Goal: Information Seeking & Learning: Learn about a topic

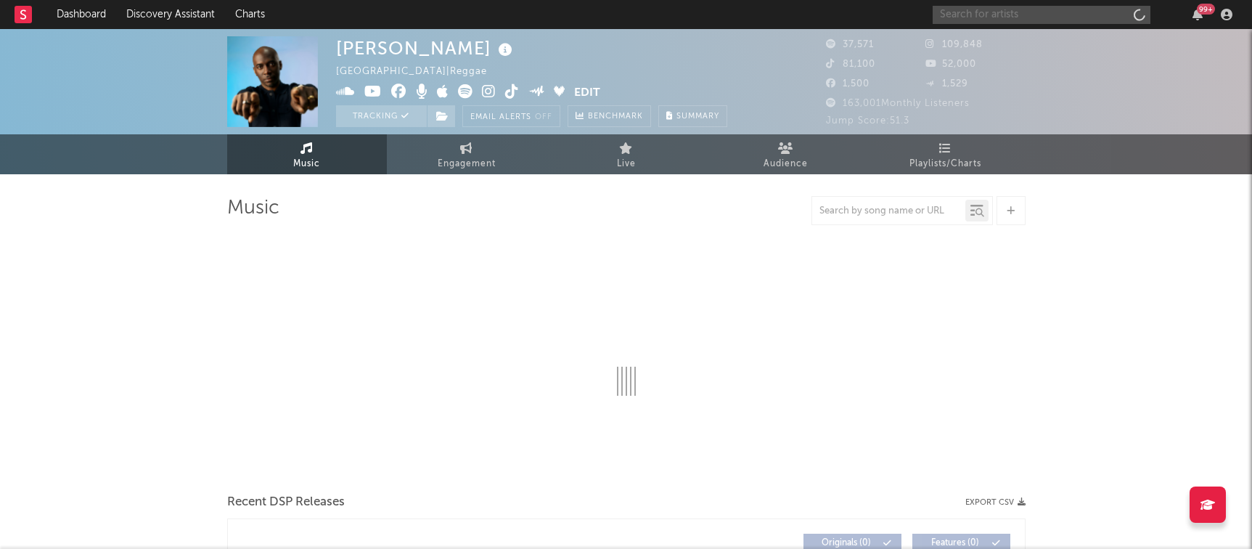
click at [987, 15] on input "text" at bounding box center [1042, 15] width 218 height 18
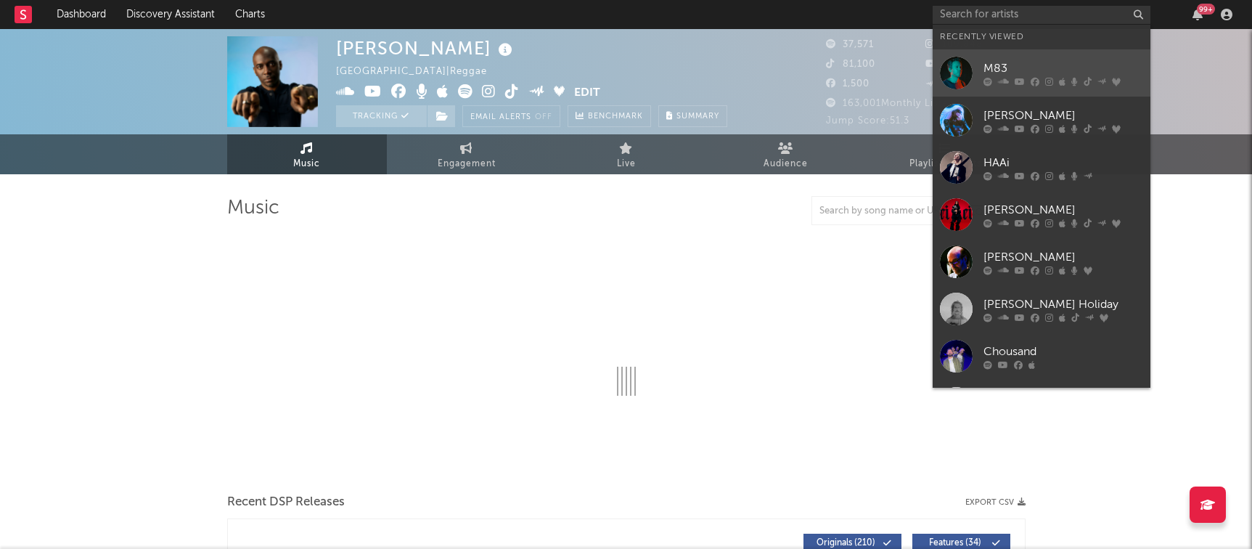
click at [984, 65] on div "M83" at bounding box center [1064, 68] width 160 height 17
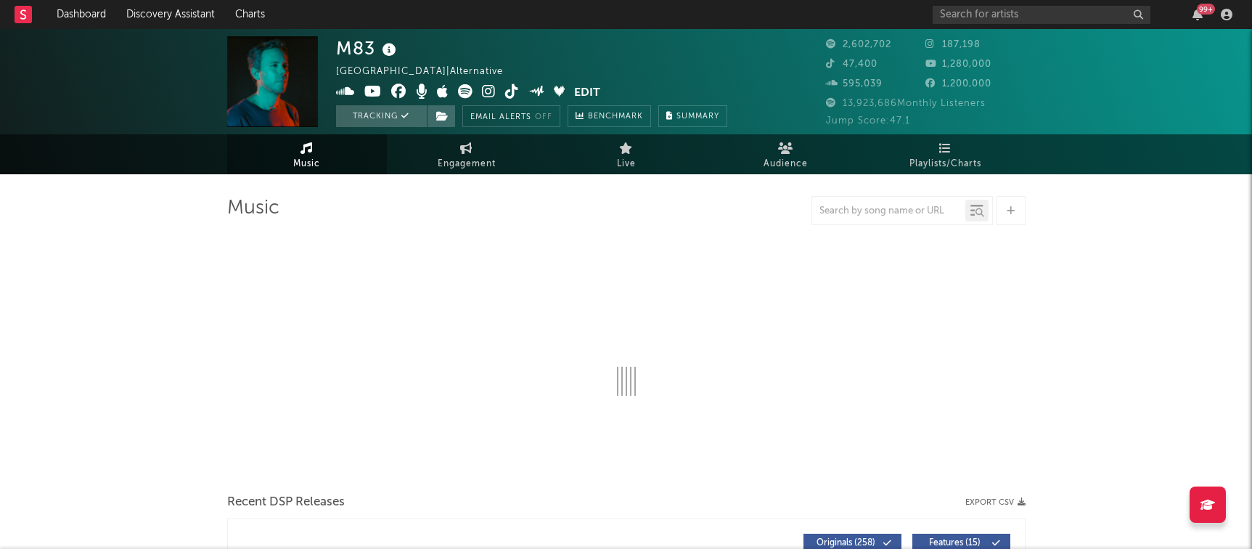
select select "6m"
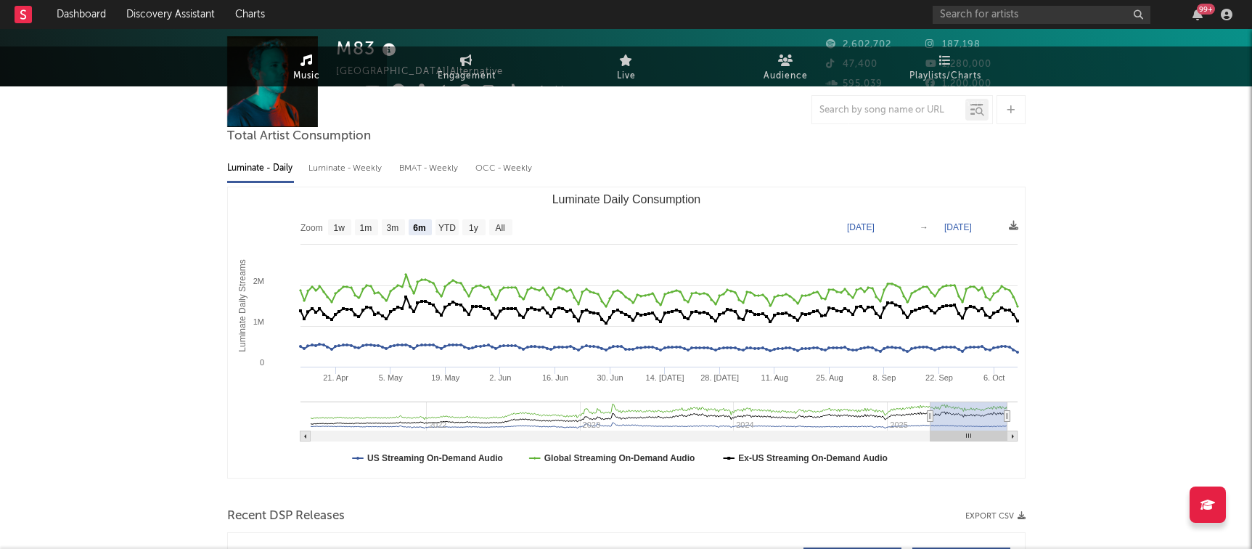
scroll to position [467, 0]
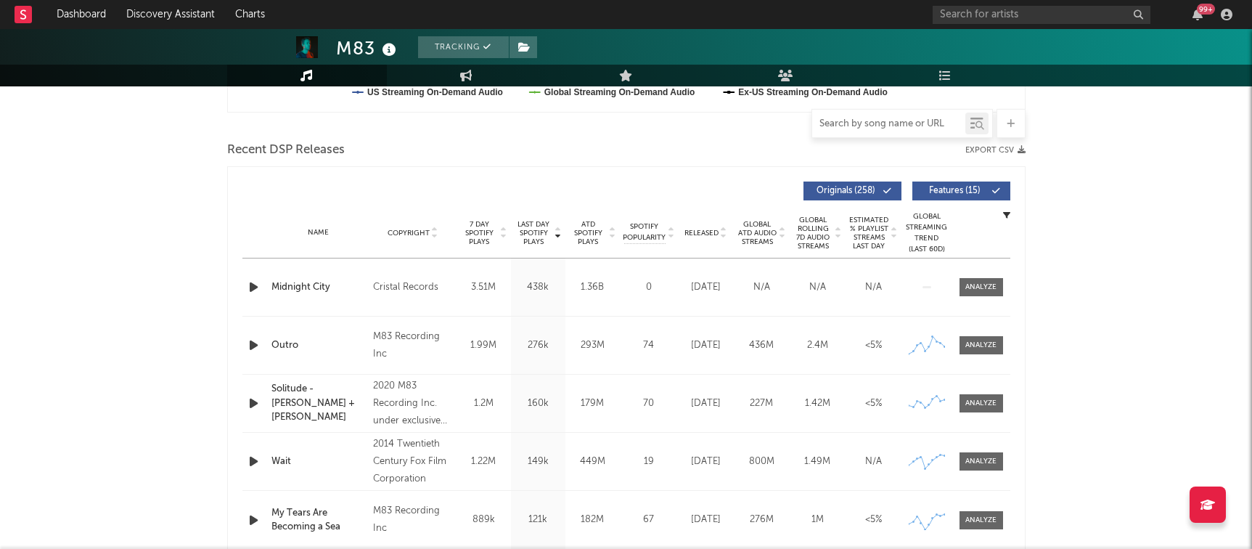
click at [899, 121] on input "text" at bounding box center [888, 124] width 153 height 12
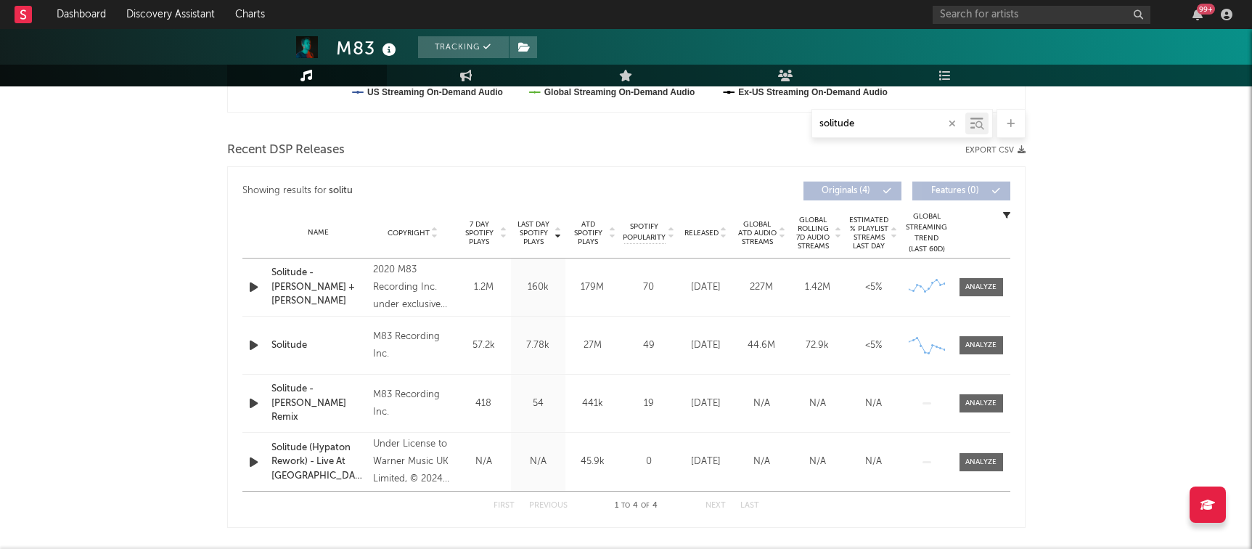
type input "solitude"
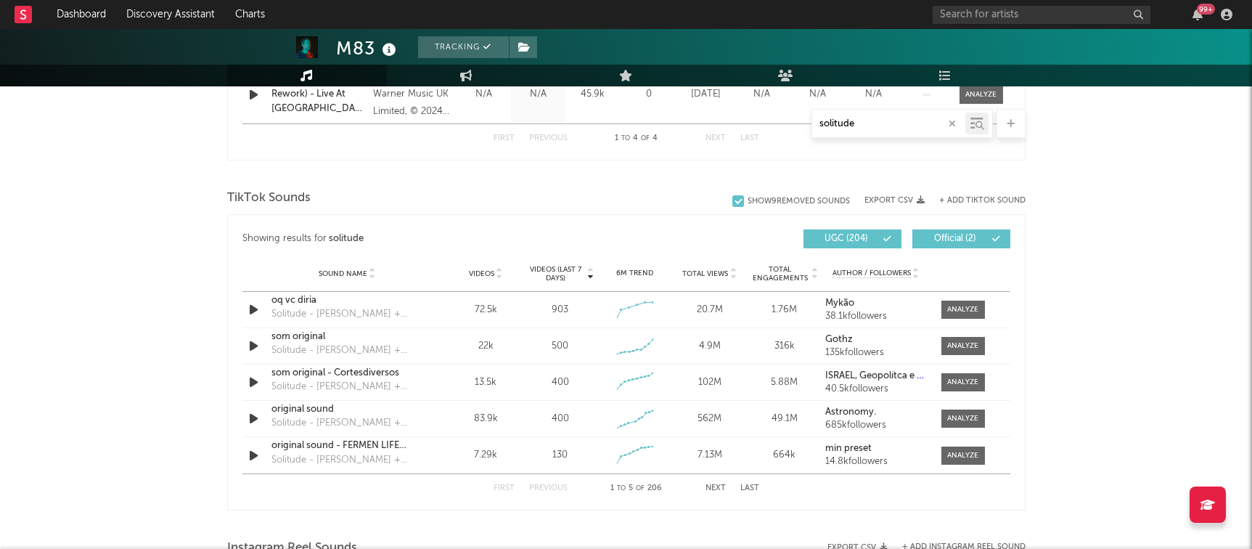
scroll to position [907, 0]
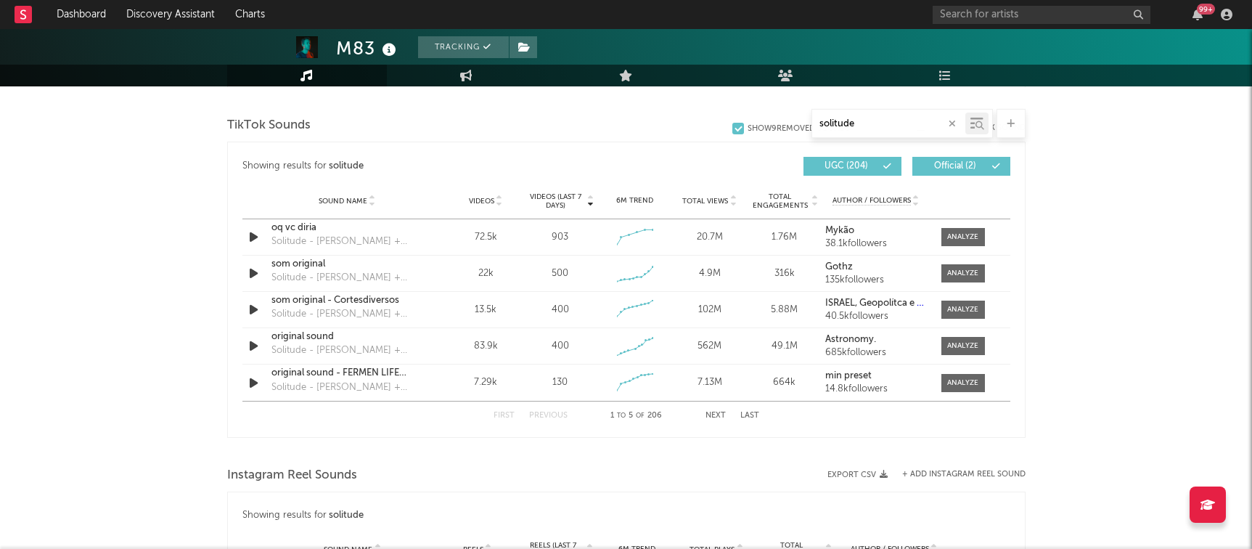
click at [485, 199] on span "Videos" at bounding box center [481, 201] width 25 height 9
click at [974, 236] on div at bounding box center [962, 237] width 31 height 11
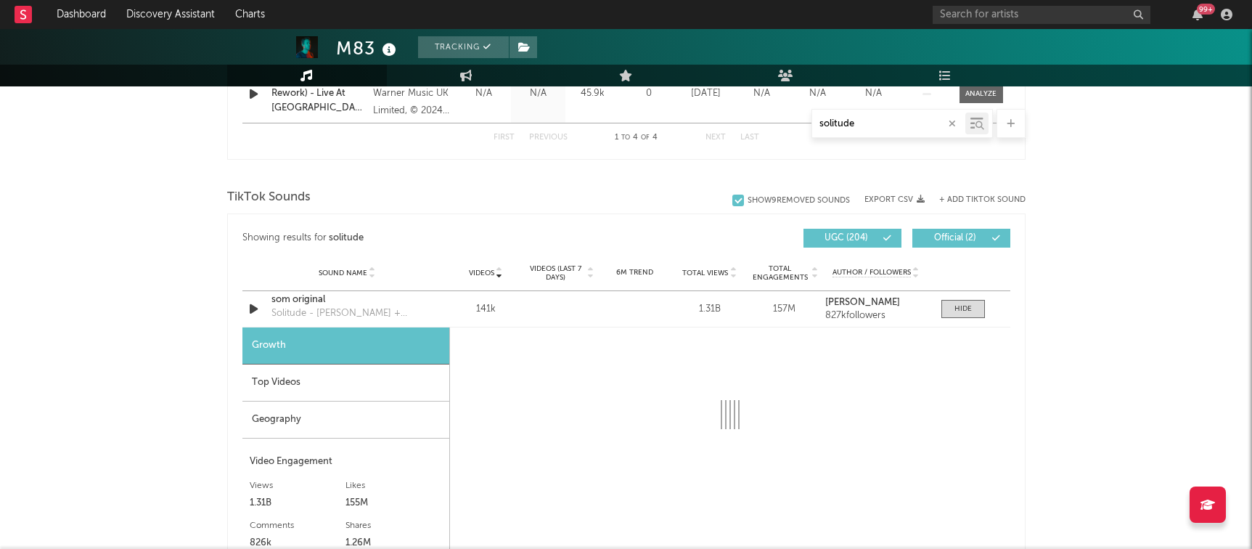
scroll to position [832, 0]
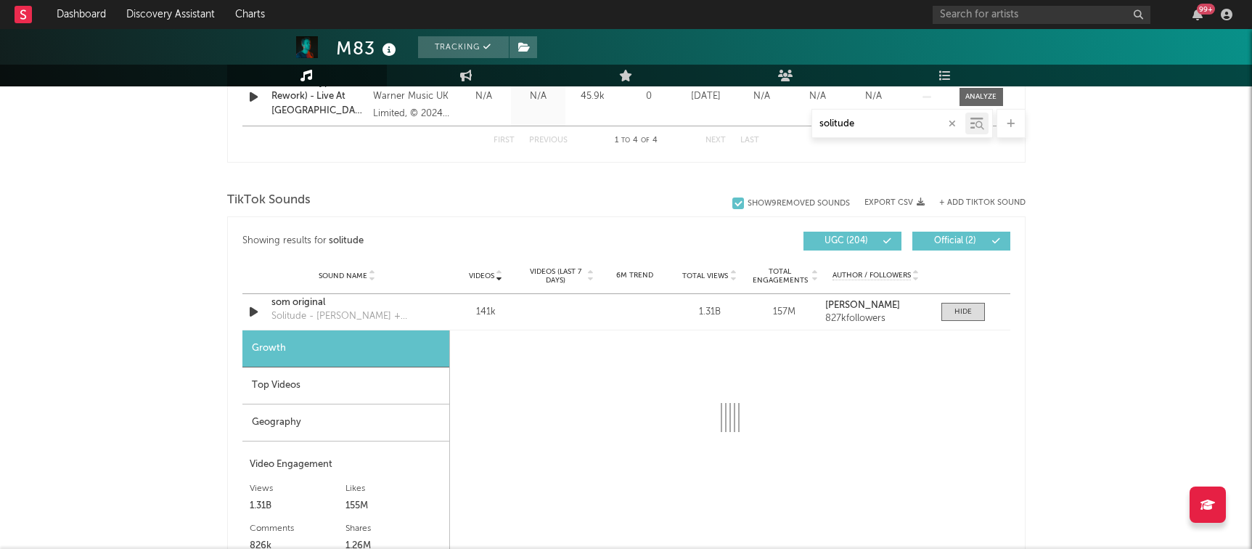
select select "6m"
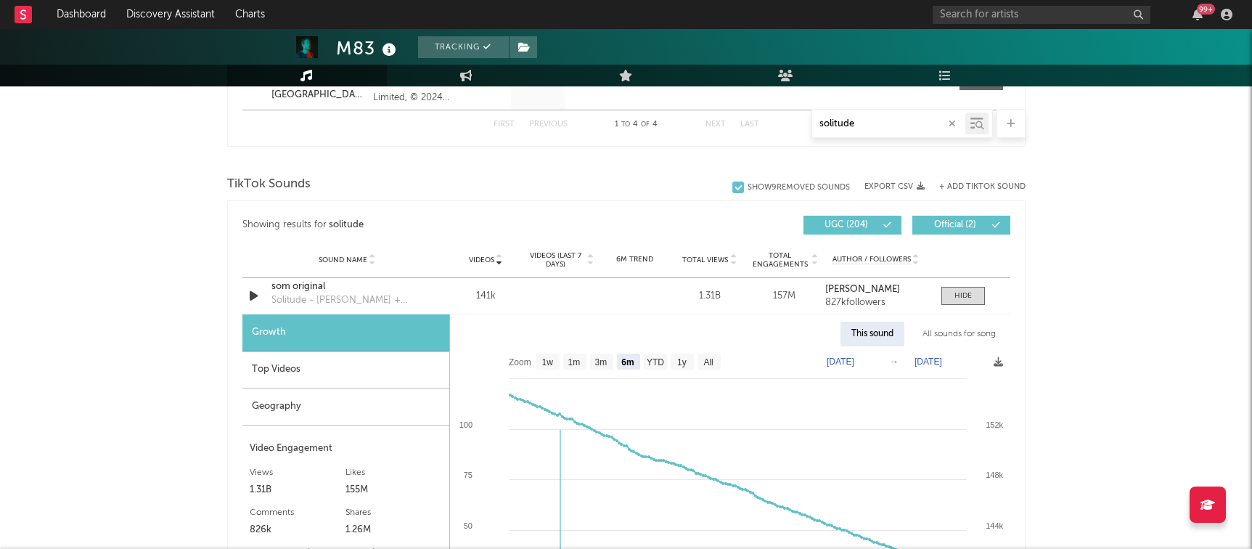
scroll to position [849, 0]
click at [984, 333] on div "All sounds for song" at bounding box center [959, 332] width 95 height 25
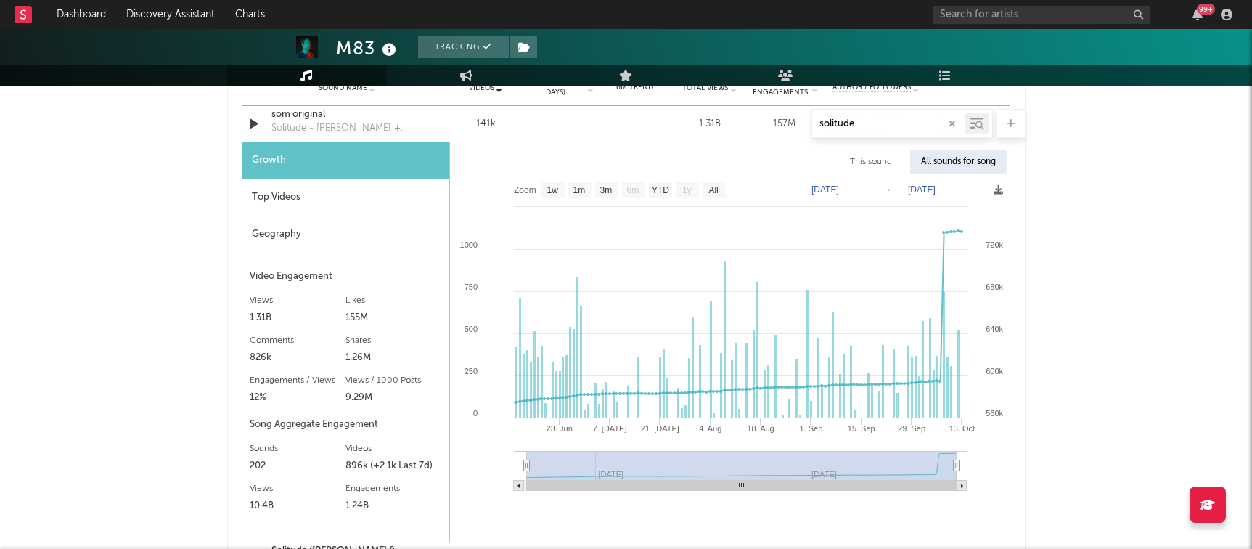
scroll to position [1021, 0]
click at [715, 189] on text "All" at bounding box center [713, 189] width 9 height 10
select select "All"
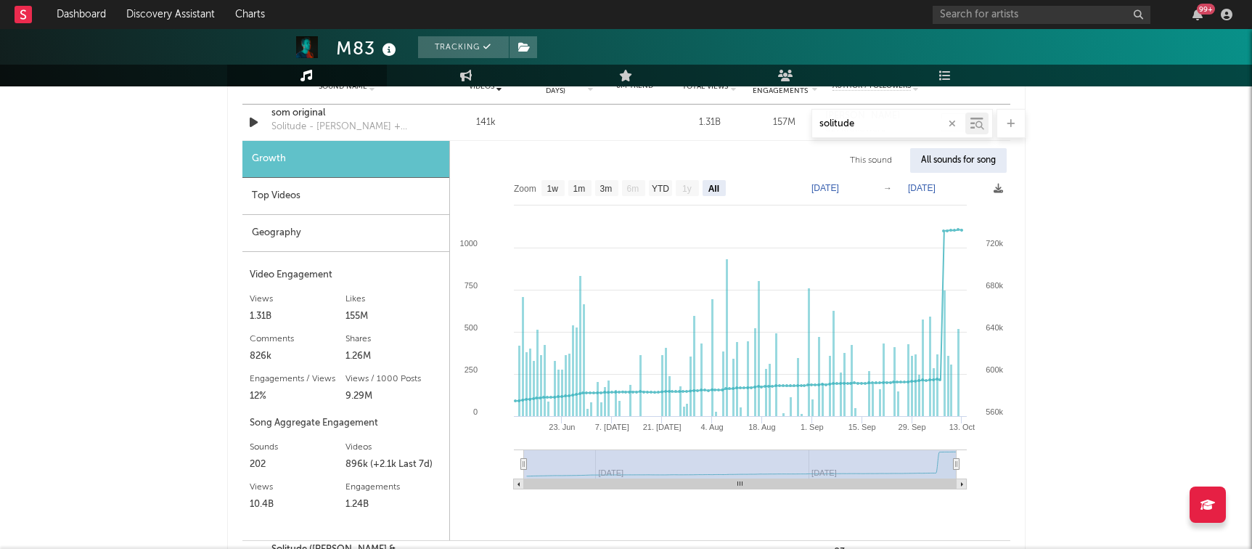
drag, startPoint x: 527, startPoint y: 461, endPoint x: 413, endPoint y: 461, distance: 114.0
click at [413, 461] on div "Growth Top Videos Geography Video Engagement Views 1.31B Likes 155M Likes 155M …" at bounding box center [626, 340] width 768 height 399
drag, startPoint x: 595, startPoint y: 471, endPoint x: 540, endPoint y: 471, distance: 54.4
click at [540, 471] on rect at bounding box center [740, 463] width 433 height 29
click at [839, 187] on text "[DATE]" at bounding box center [826, 188] width 28 height 10
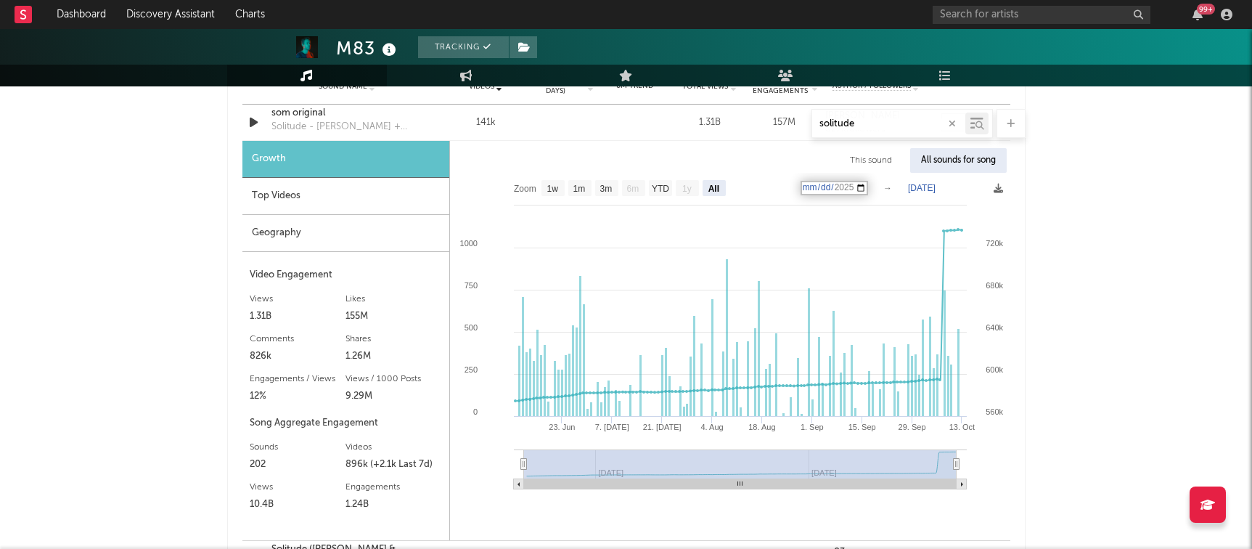
click at [868, 187] on input "[DATE]" at bounding box center [835, 188] width 68 height 15
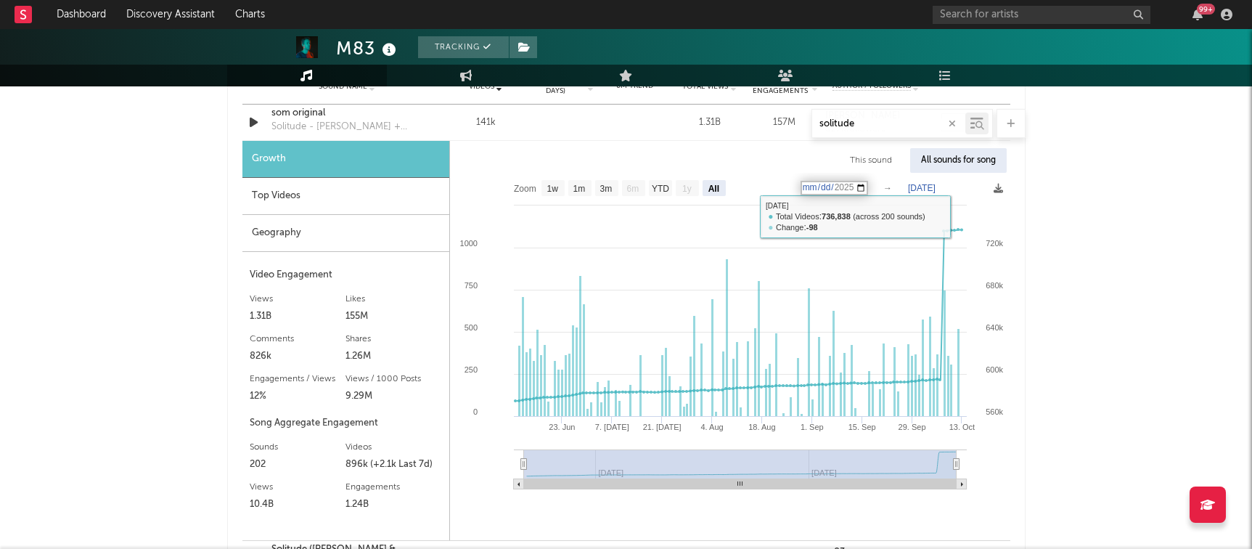
click at [1073, 243] on div "M83 Tracking [GEOGRAPHIC_DATA] | Alternative Edit Tracking Email Alerts Off Ben…" at bounding box center [626, 284] width 1252 height 2552
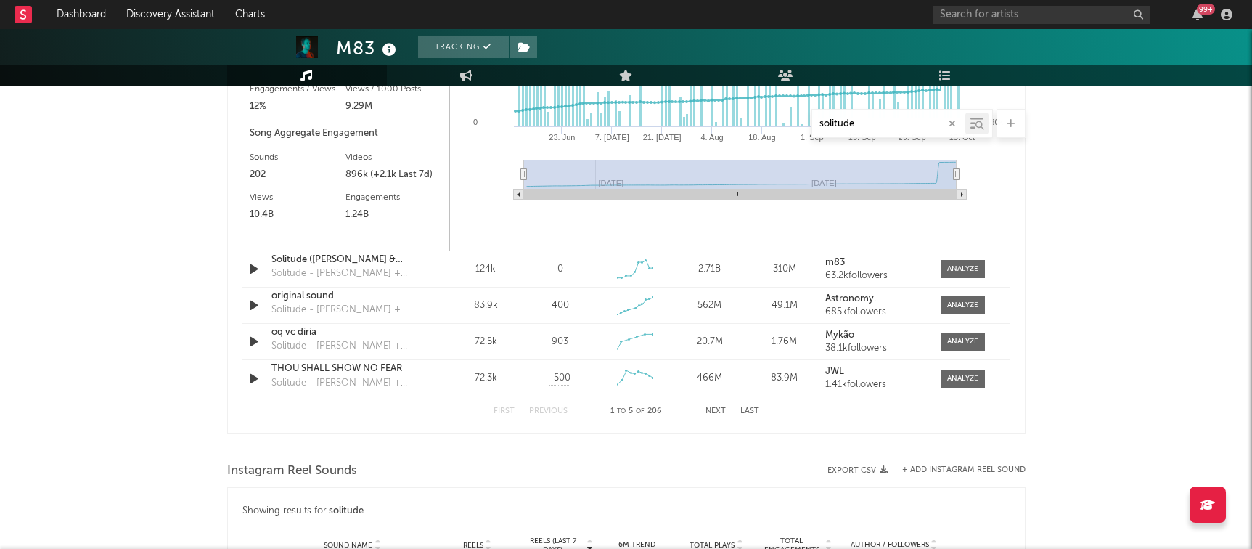
scroll to position [1305, 0]
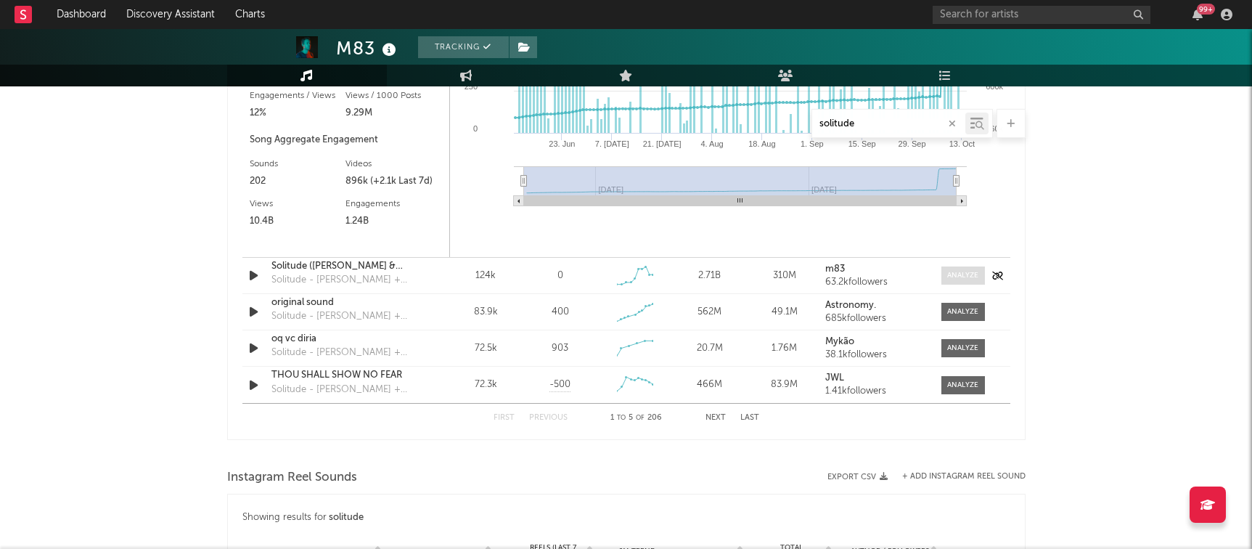
click at [974, 270] on div at bounding box center [962, 275] width 31 height 11
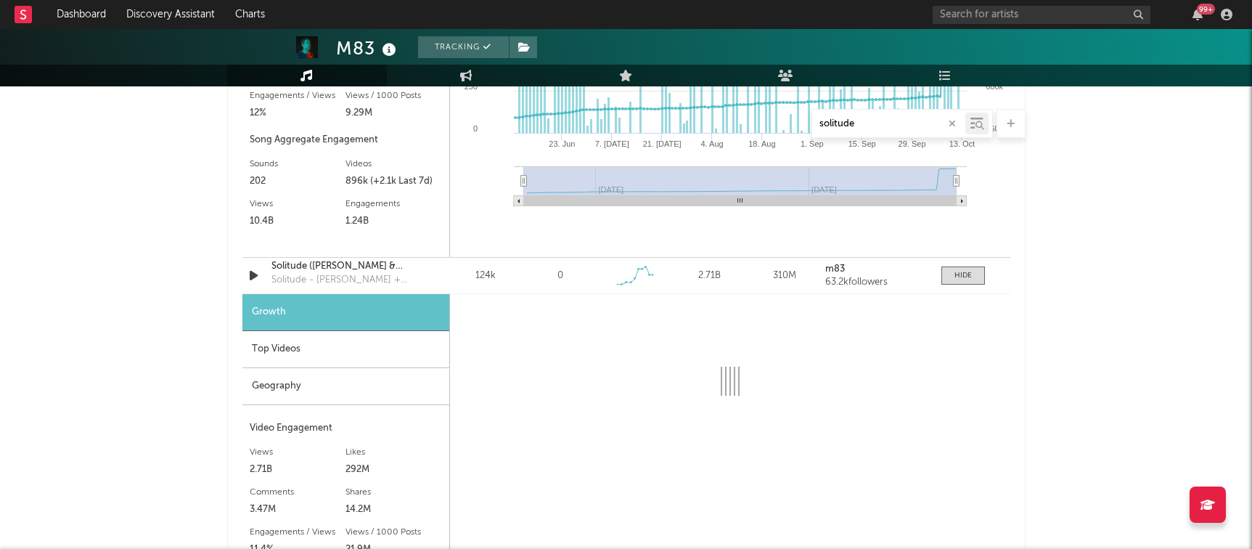
select select "6m"
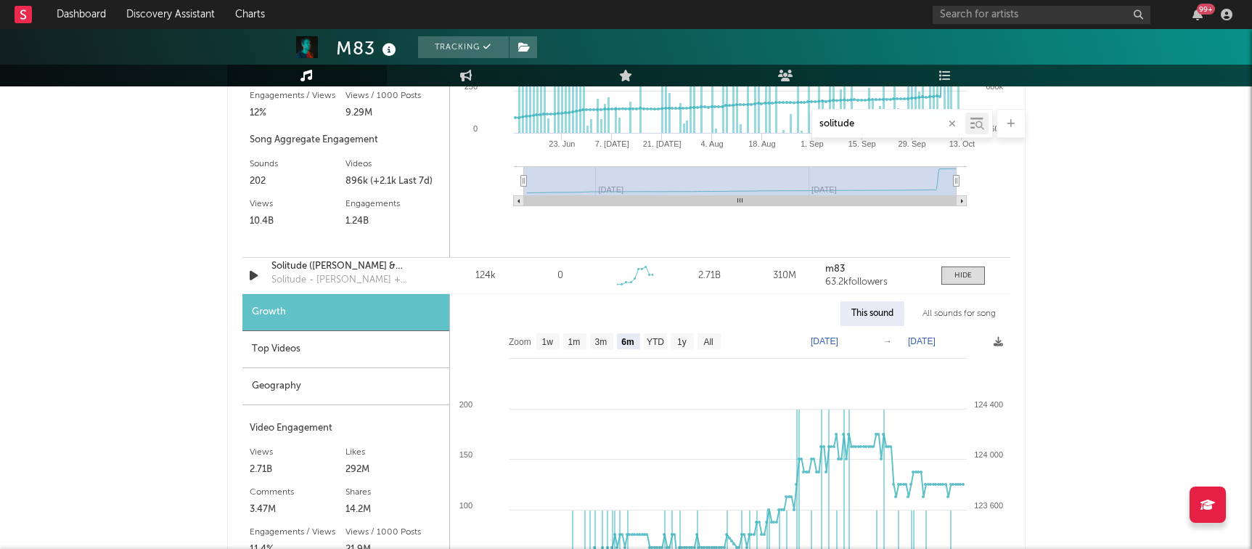
click at [966, 308] on div "All sounds for song" at bounding box center [959, 313] width 95 height 25
select select "1w"
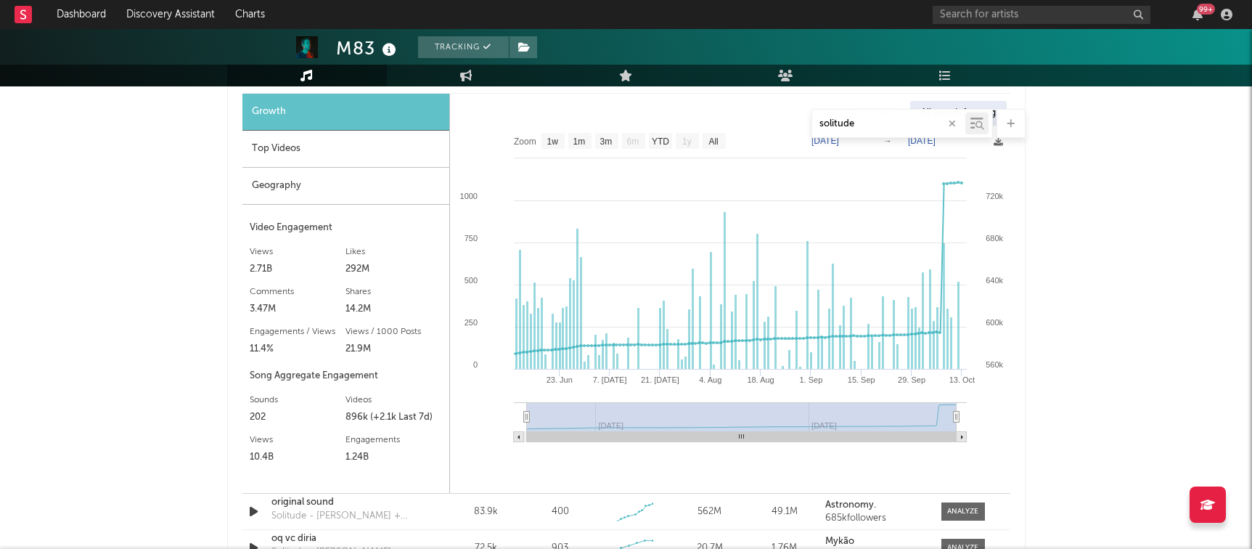
scroll to position [1568, 0]
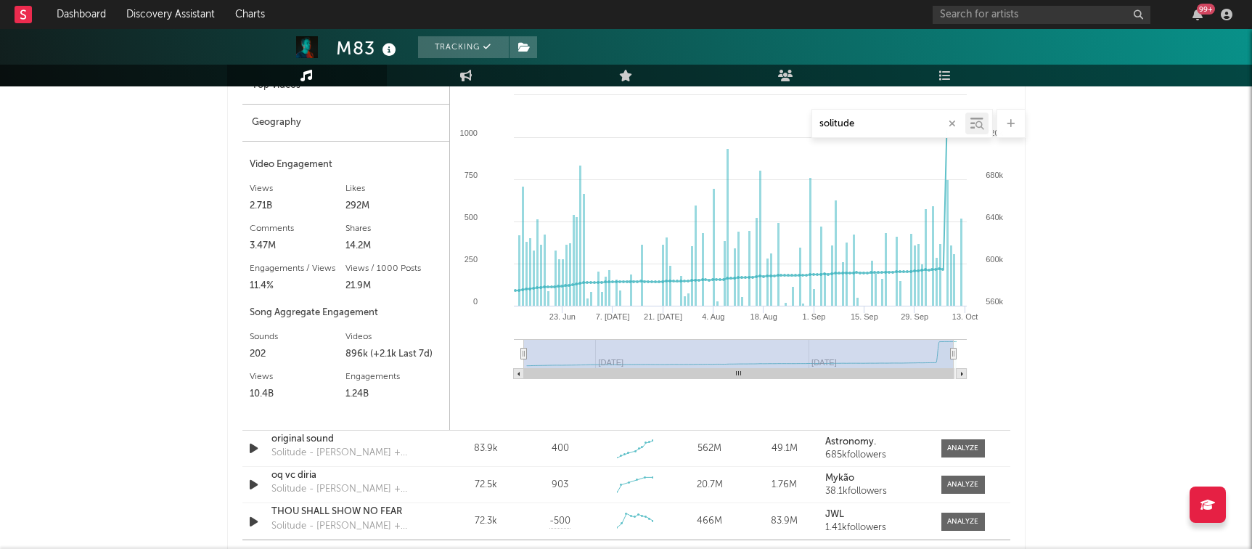
drag, startPoint x: 531, startPoint y: 351, endPoint x: 207, endPoint y: 451, distance: 339.4
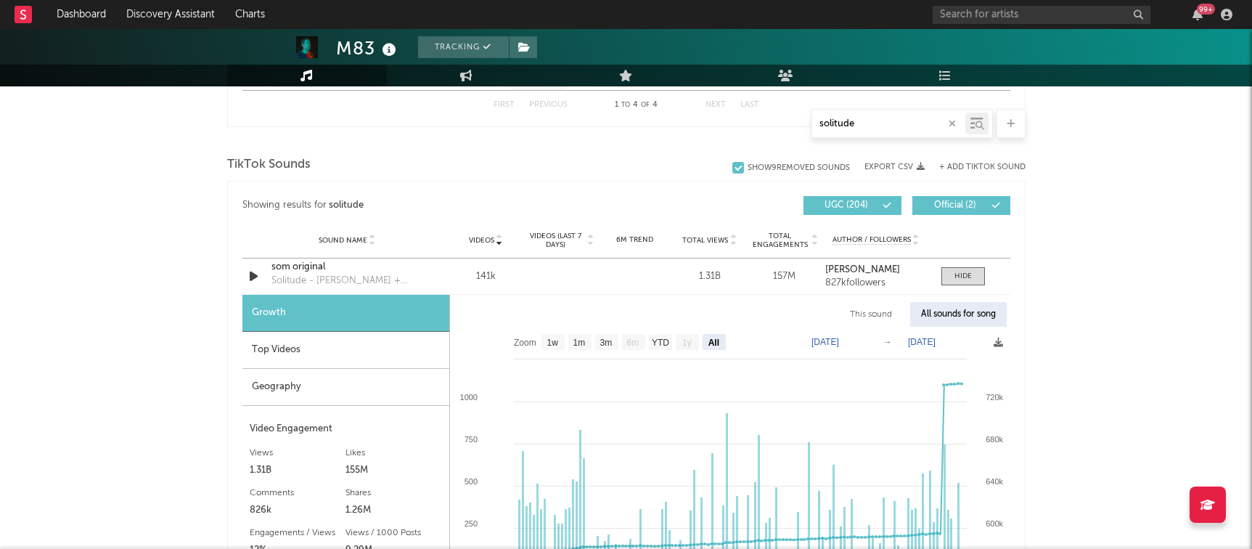
scroll to position [758, 0]
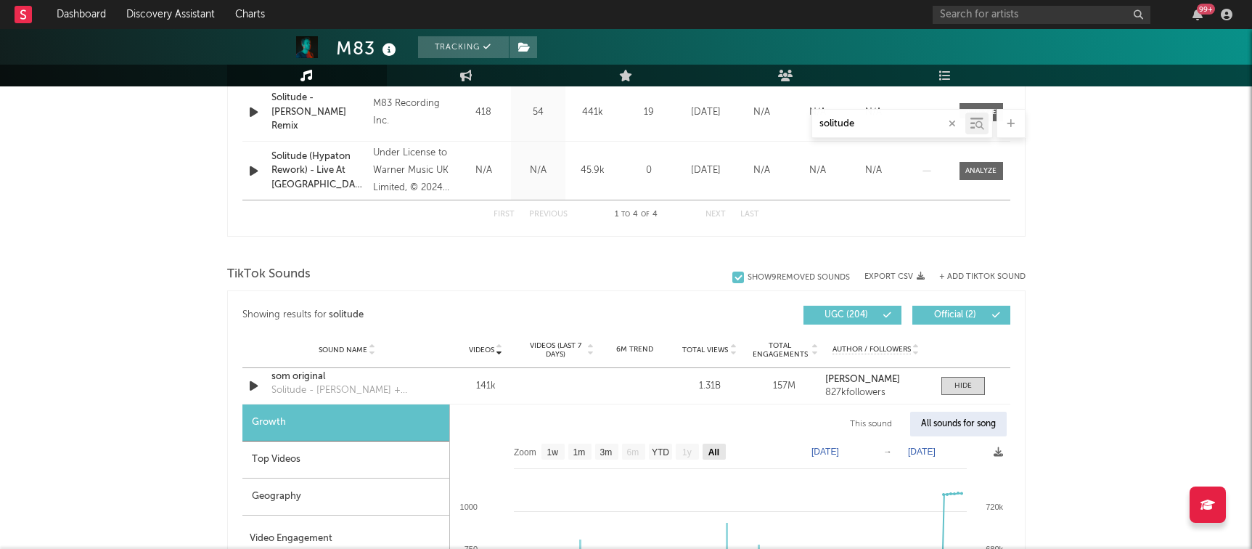
click at [708, 452] on text "All" at bounding box center [713, 452] width 11 height 10
select select "All"
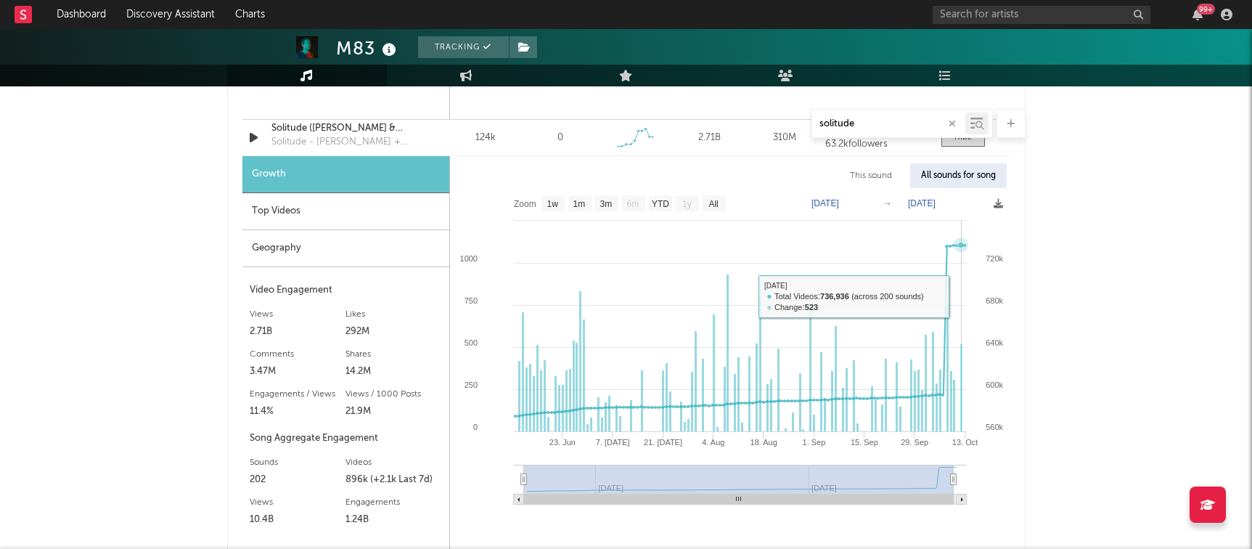
scroll to position [1782, 0]
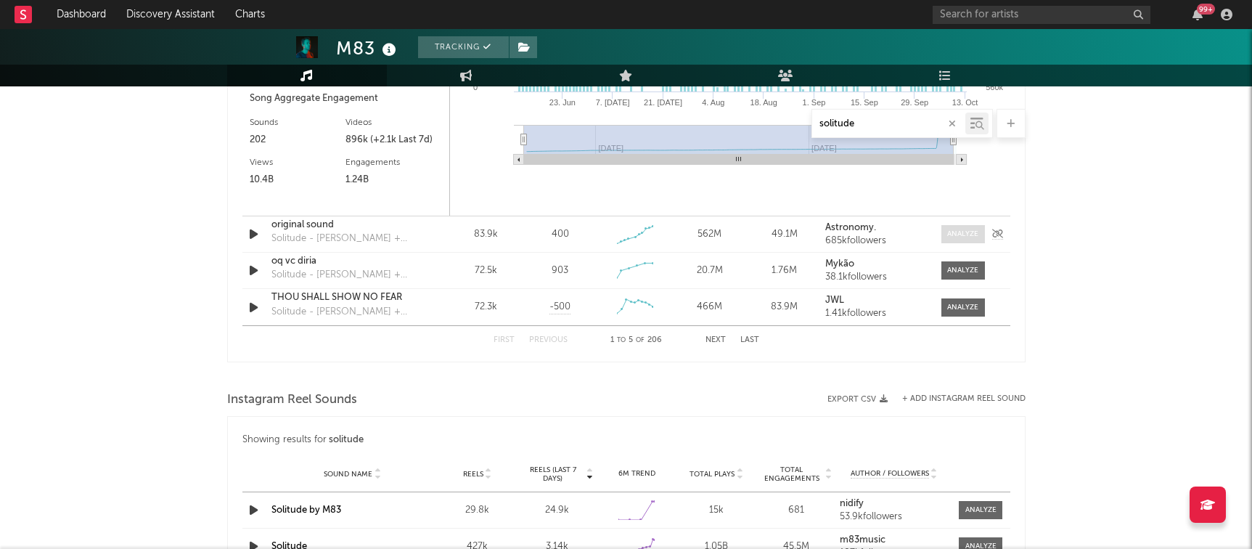
click at [974, 229] on div at bounding box center [962, 234] width 31 height 11
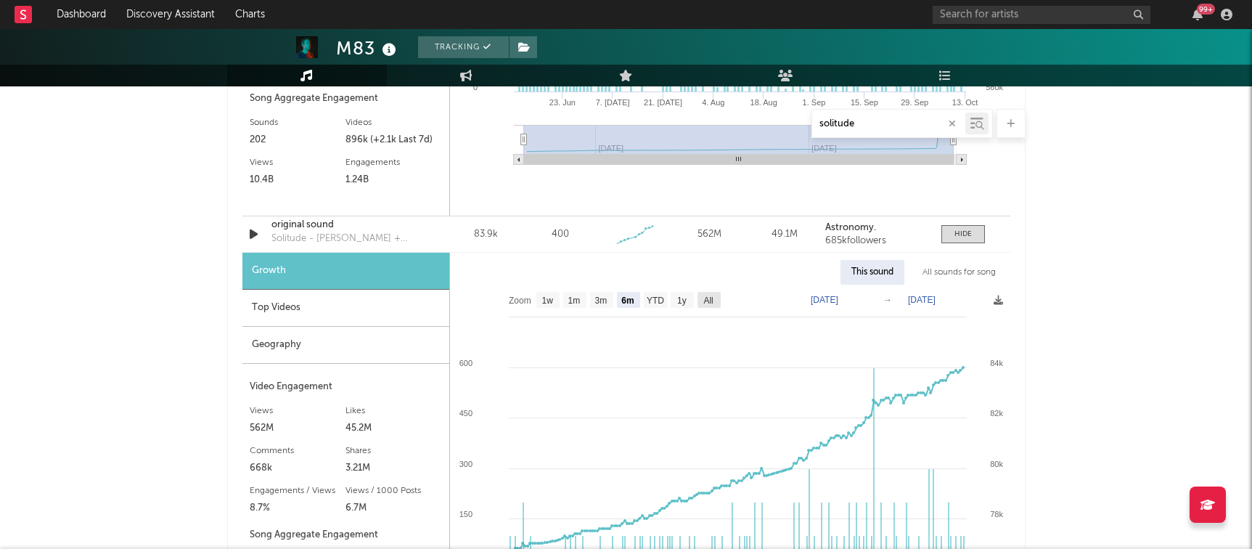
click at [711, 303] on rect at bounding box center [709, 300] width 23 height 16
select select "All"
type input "[DATE]"
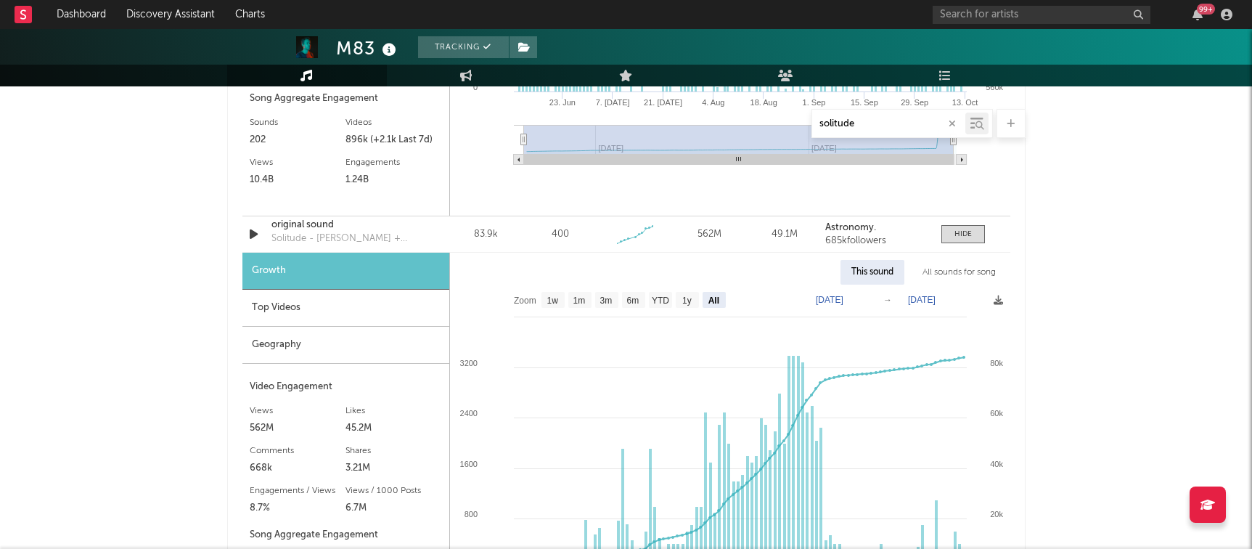
scroll to position [1793, 0]
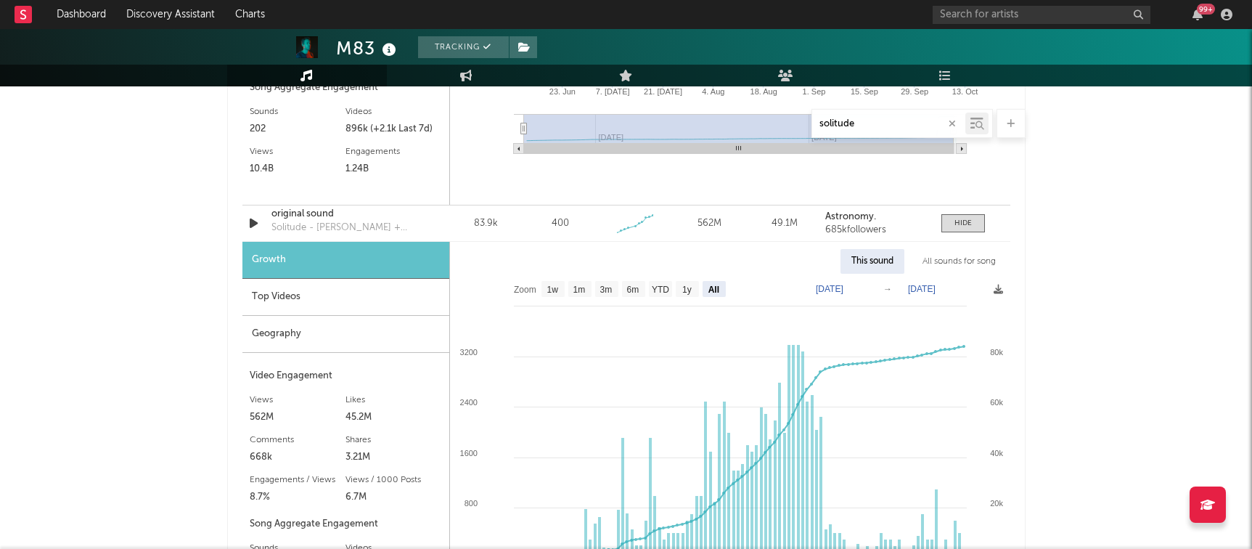
click at [981, 255] on div "All sounds for song" at bounding box center [959, 261] width 95 height 25
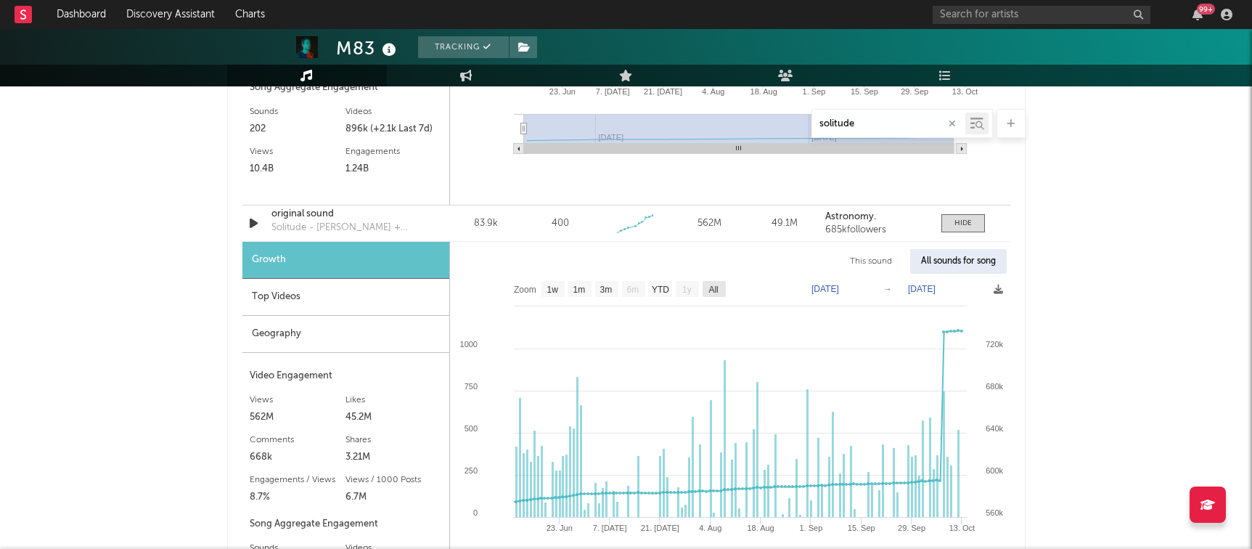
click at [714, 290] on text "All" at bounding box center [713, 290] width 9 height 10
select select "All"
click at [858, 263] on div "This sound" at bounding box center [871, 261] width 64 height 25
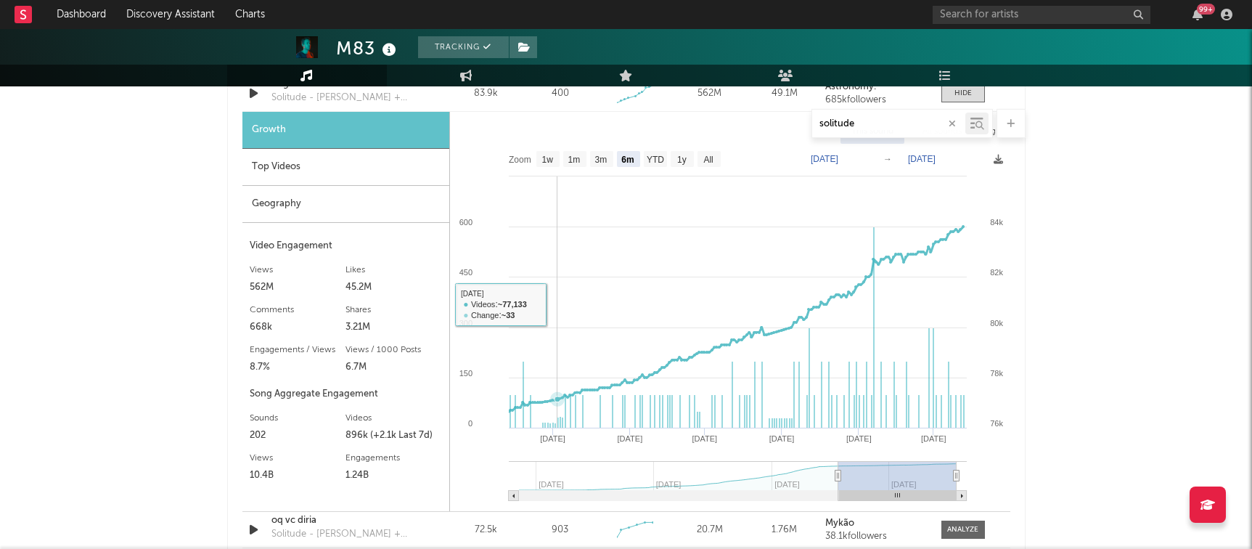
scroll to position [1924, 0]
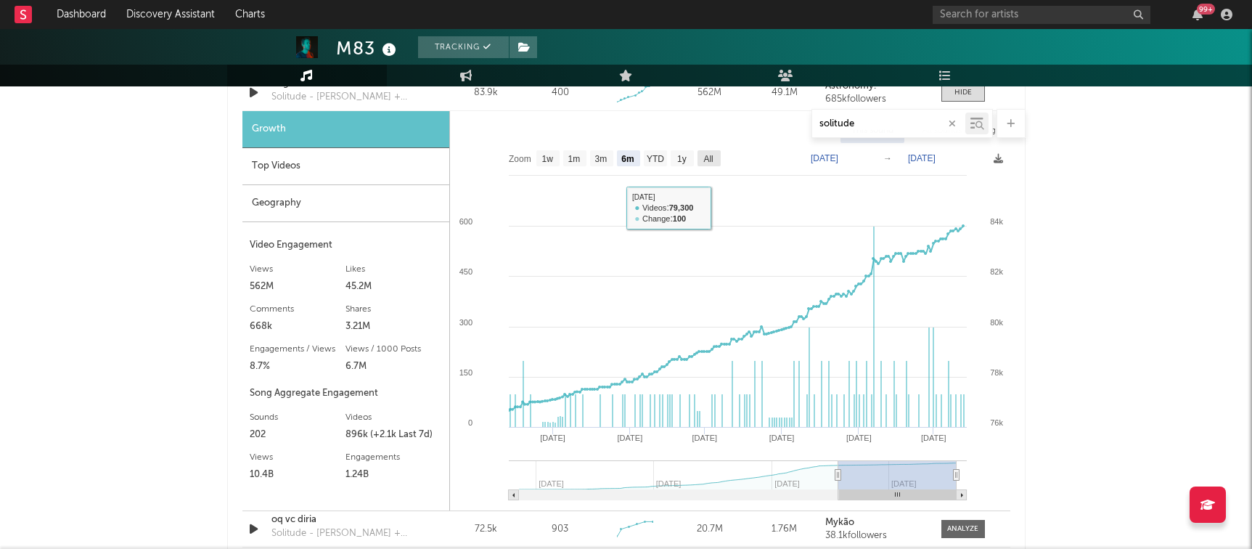
click at [709, 156] on text "All" at bounding box center [707, 159] width 9 height 10
select select "All"
type input "[DATE]"
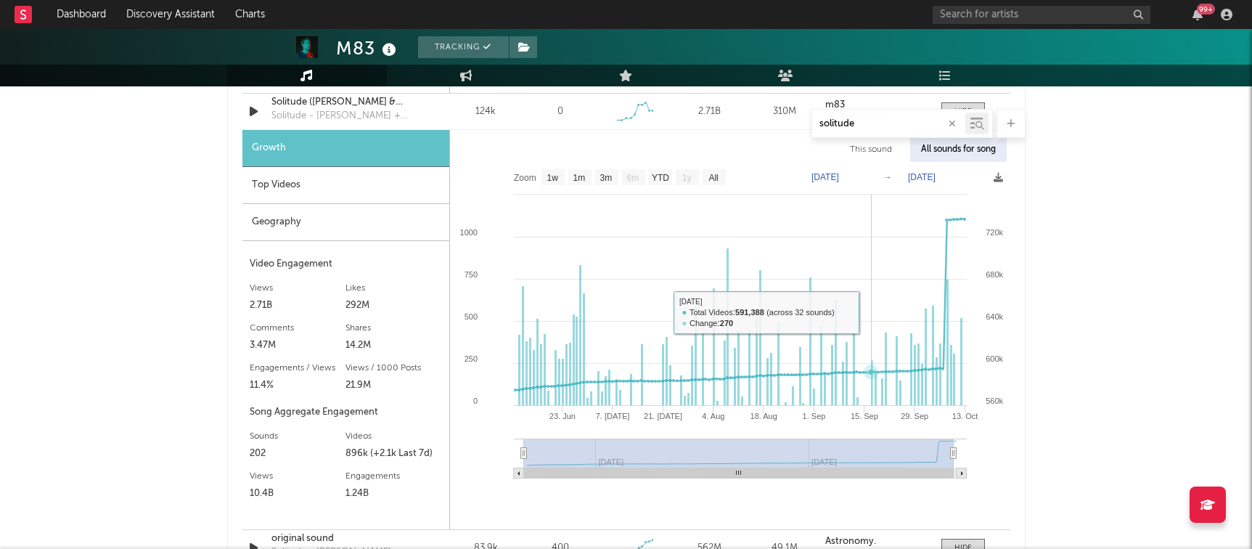
scroll to position [1322, 0]
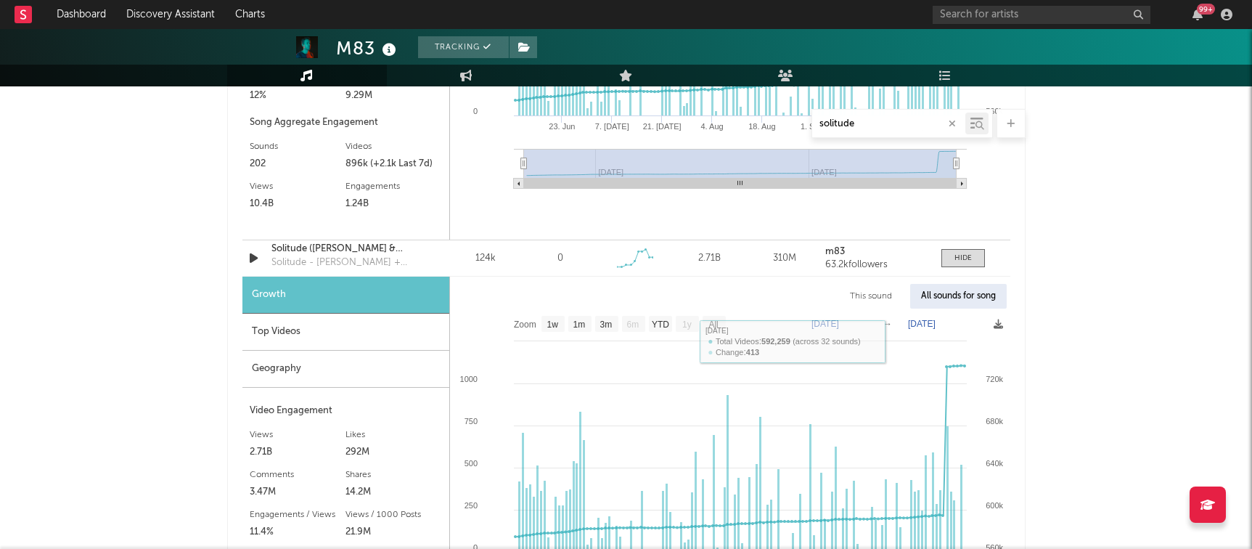
click at [873, 290] on div "This sound" at bounding box center [871, 296] width 64 height 25
select select "6m"
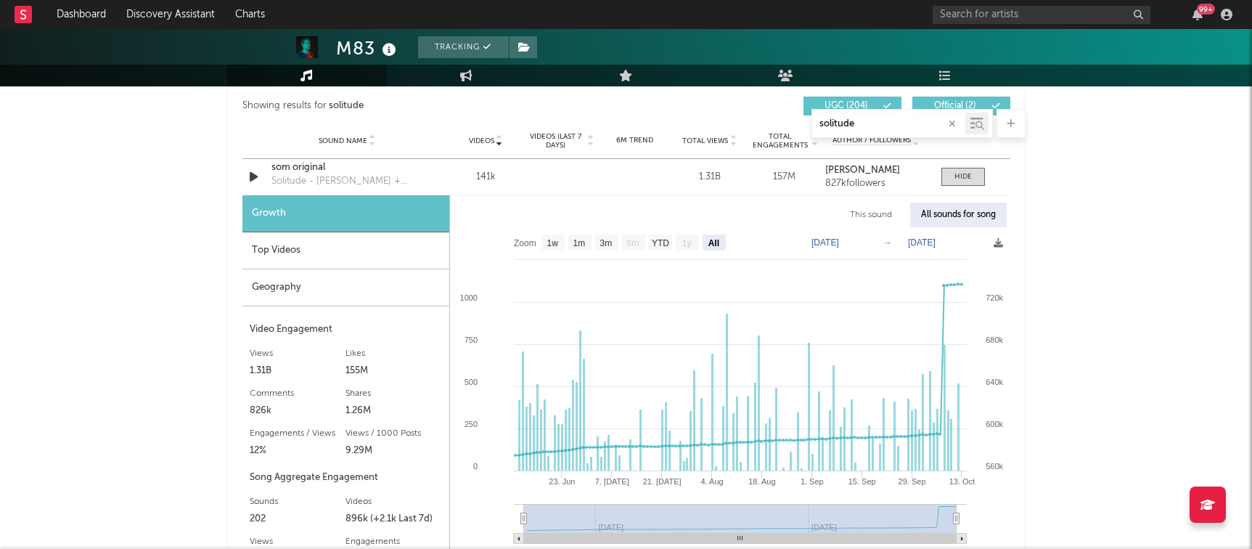
scroll to position [963, 0]
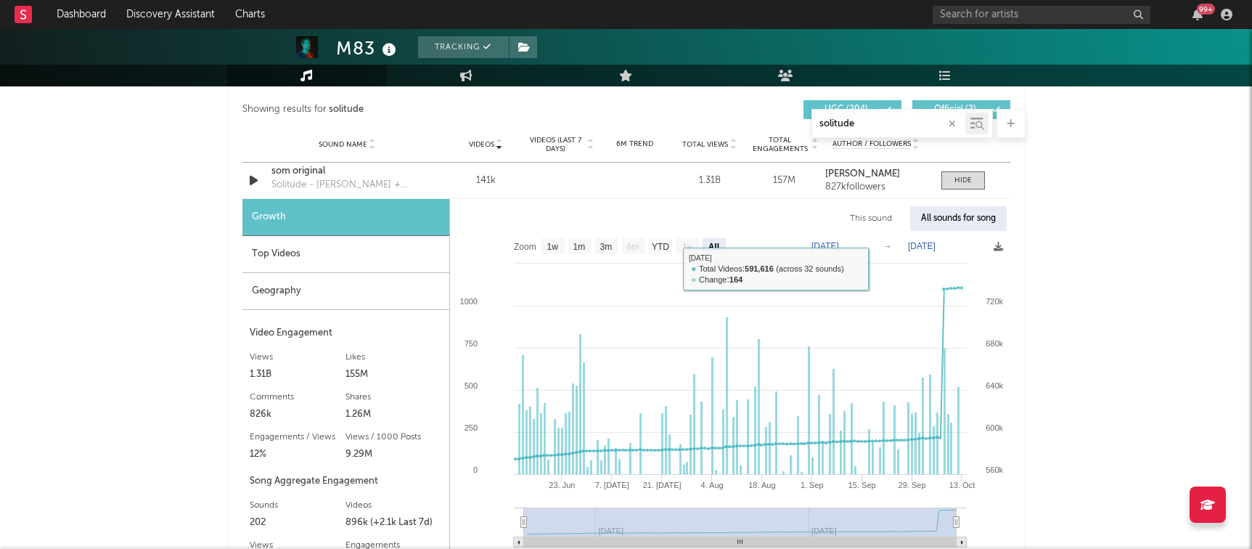
click at [885, 216] on div "This sound" at bounding box center [871, 218] width 64 height 25
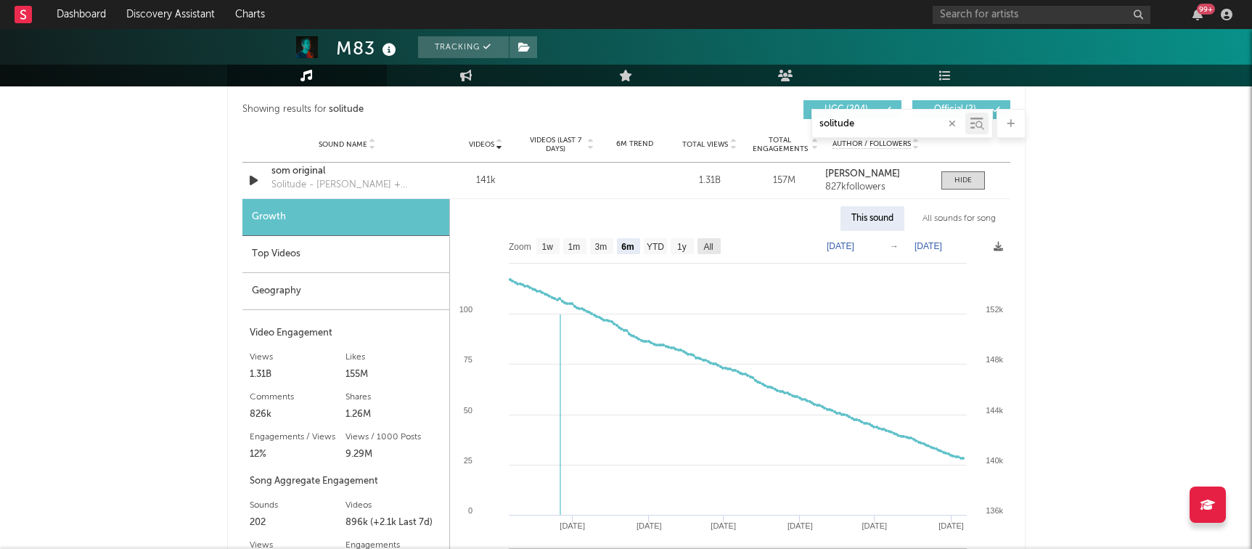
click at [704, 247] on text "All" at bounding box center [707, 247] width 9 height 10
select select "All"
type input "[DATE]"
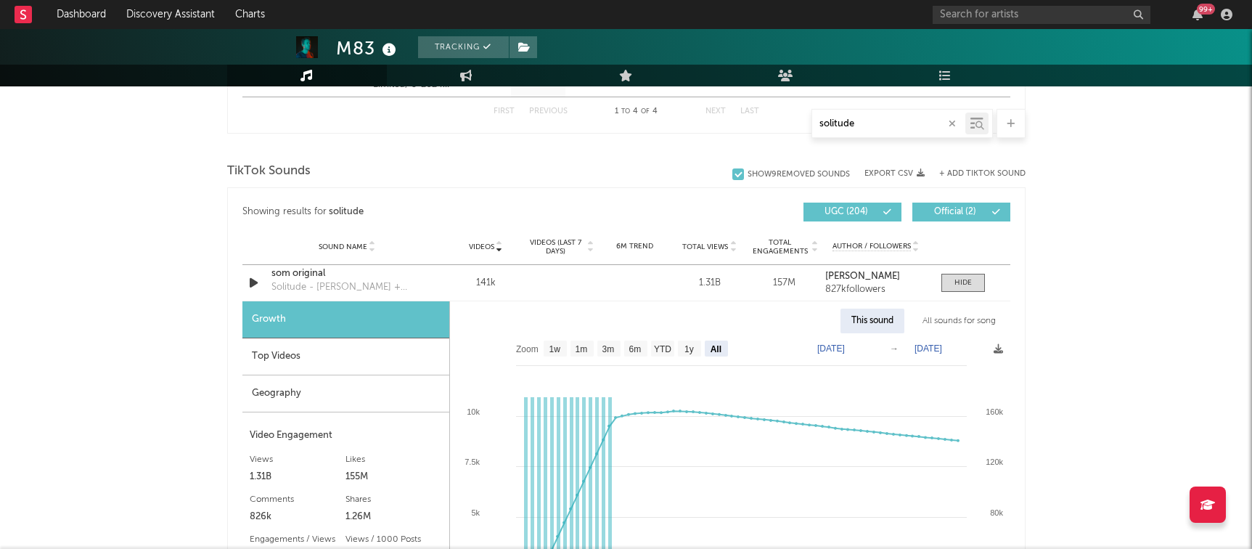
scroll to position [852, 0]
